Goal: Task Accomplishment & Management: Manage account settings

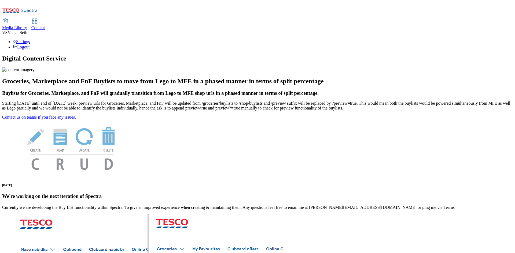
click at [496, 39] on div "Settings Logout" at bounding box center [257, 44] width 511 height 10
click at [473, 39] on li "Settings" at bounding box center [263, 41] width 500 height 5
click at [28, 30] on span "Vishal Sethi" at bounding box center [18, 32] width 21 height 5
click at [494, 39] on div "Settings Logout" at bounding box center [257, 44] width 511 height 10
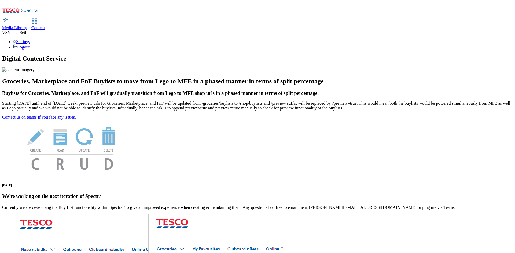
click at [494, 39] on div "Settings Logout" at bounding box center [257, 44] width 511 height 10
click at [30, 45] on link "Logout" at bounding box center [21, 47] width 17 height 5
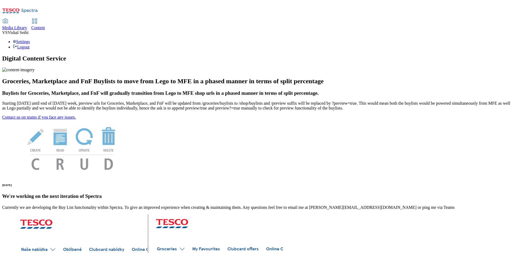
click at [498, 39] on div "Settings Logout" at bounding box center [257, 44] width 511 height 10
click at [30, 45] on link "Logout" at bounding box center [21, 47] width 17 height 5
